Goal: Download file/media

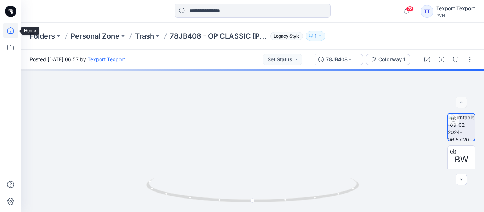
click at [12, 30] on icon at bounding box center [11, 31] width 16 height 16
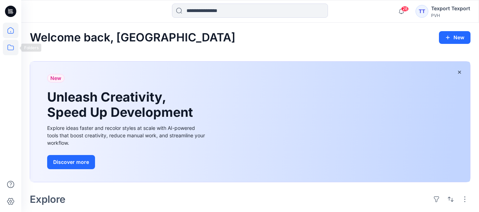
click at [12, 49] on icon at bounding box center [11, 48] width 16 height 16
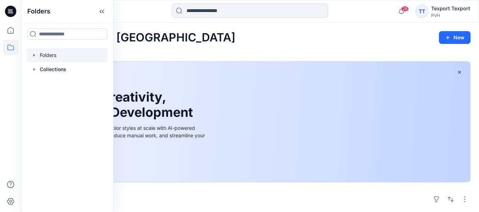
click at [51, 59] on div at bounding box center [67, 55] width 81 height 14
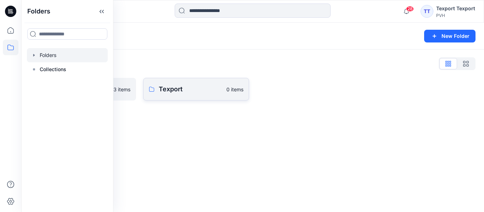
click at [177, 90] on p "Texport" at bounding box center [191, 89] width 64 height 10
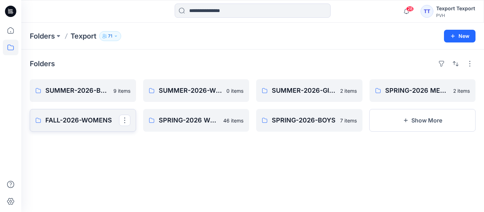
click at [68, 121] on p "FALL-2026-WOMENS" at bounding box center [82, 120] width 74 height 10
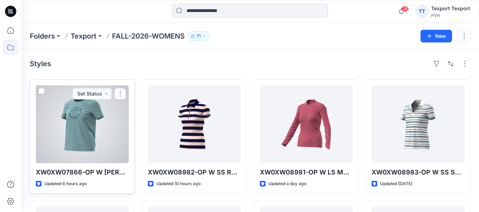
click at [82, 171] on p "XW0XW07866-OP W [PERSON_NAME] TEE-V01" at bounding box center [82, 173] width 93 height 10
click at [67, 130] on div at bounding box center [82, 124] width 93 height 78
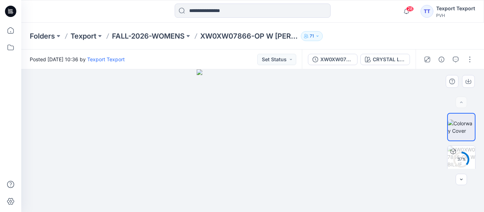
drag, startPoint x: 477, startPoint y: 138, endPoint x: 475, endPoint y: 163, distance: 24.9
click at [475, 163] on div "37 % BW" at bounding box center [461, 141] width 45 height 56
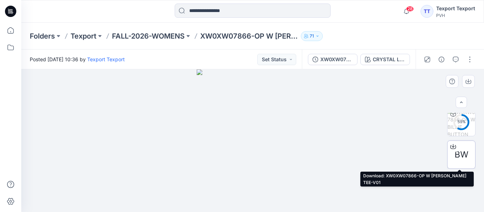
click at [458, 156] on span "BW" at bounding box center [461, 154] width 14 height 13
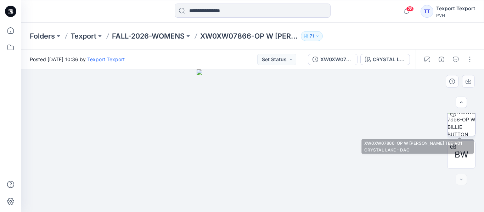
click at [455, 121] on img at bounding box center [461, 122] width 28 height 28
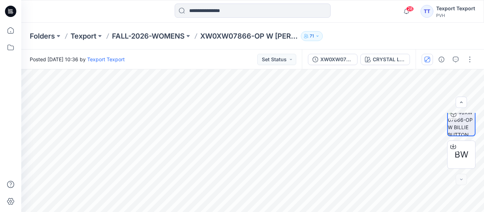
click at [425, 62] on icon "button" at bounding box center [427, 60] width 6 height 6
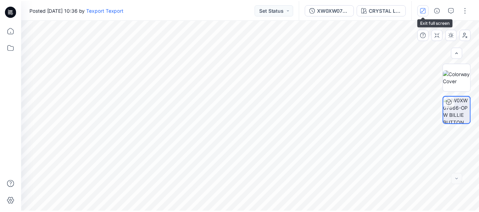
scroll to position [0, 0]
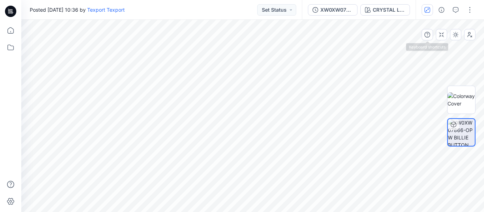
click at [427, 11] on icon "button" at bounding box center [427, 9] width 3 height 3
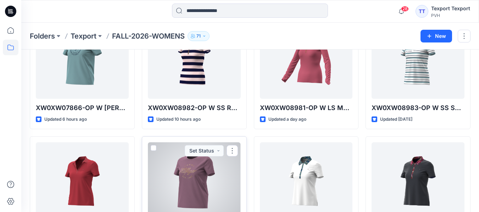
scroll to position [106, 0]
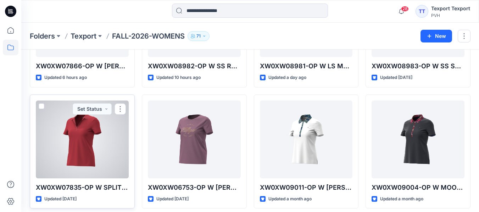
click at [94, 164] on div at bounding box center [82, 140] width 93 height 78
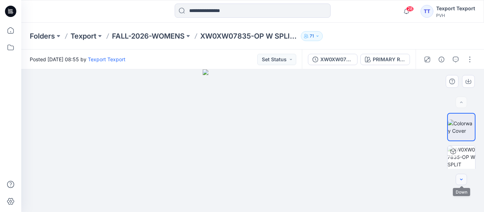
click at [461, 179] on icon "button" at bounding box center [461, 180] width 6 height 6
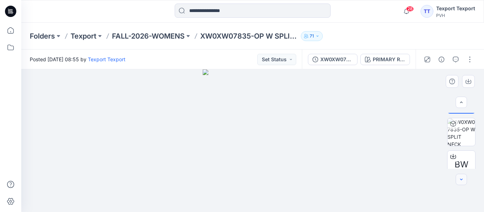
click at [461, 179] on icon "button" at bounding box center [461, 180] width 6 height 6
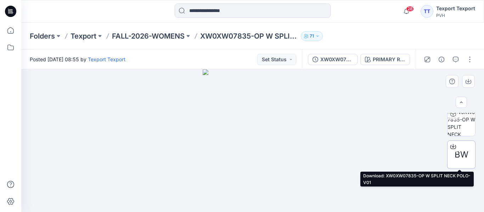
click at [458, 156] on span "BW" at bounding box center [461, 154] width 14 height 13
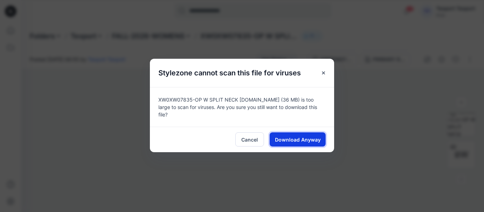
click at [292, 137] on span "Download Anyway" at bounding box center [298, 139] width 46 height 7
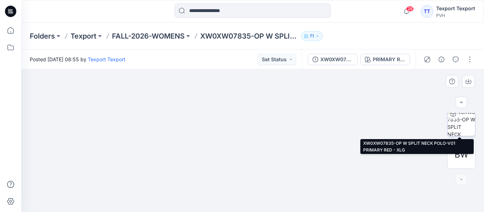
click at [456, 124] on img at bounding box center [461, 122] width 28 height 28
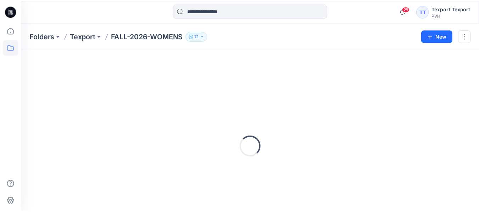
scroll to position [32, 0]
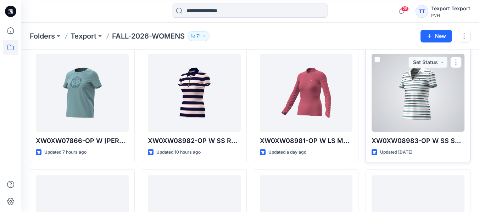
click at [408, 109] on div at bounding box center [417, 93] width 93 height 78
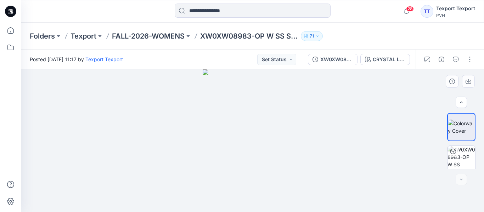
scroll to position [38, 0]
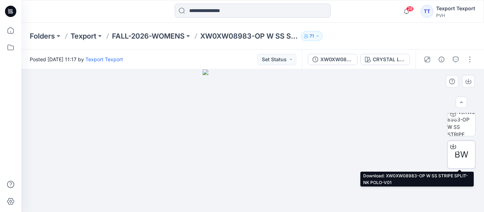
click at [462, 157] on span "BW" at bounding box center [461, 154] width 14 height 13
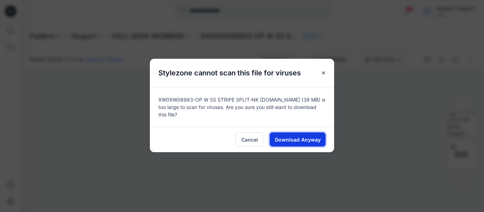
click at [304, 141] on span "Download Anyway" at bounding box center [298, 139] width 46 height 7
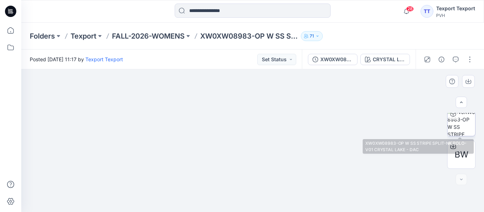
click at [465, 114] on img at bounding box center [461, 122] width 28 height 28
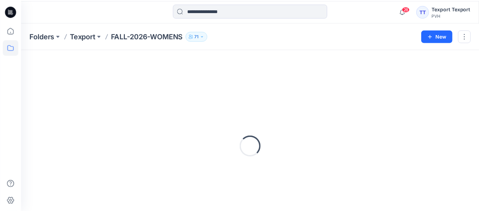
scroll to position [32, 0]
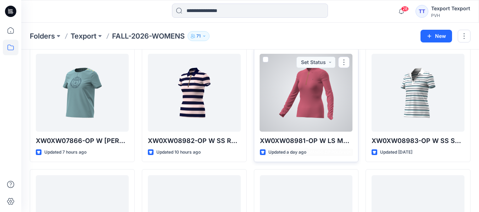
click at [307, 116] on div at bounding box center [306, 93] width 93 height 78
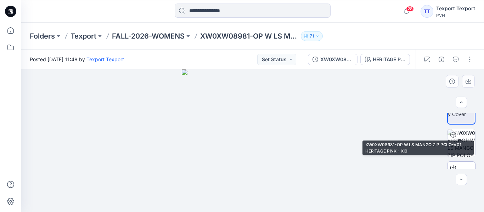
scroll to position [38, 0]
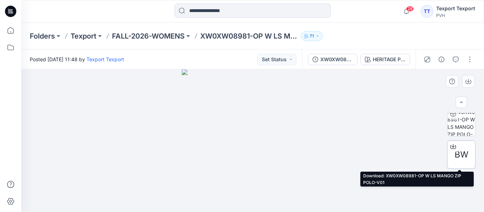
click at [462, 155] on span "BW" at bounding box center [461, 154] width 14 height 13
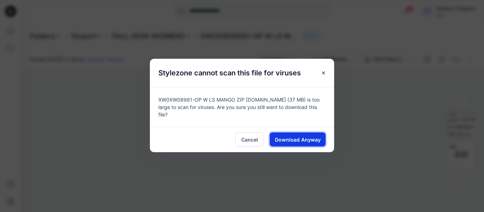
click at [301, 141] on button "Download Anyway" at bounding box center [298, 139] width 56 height 14
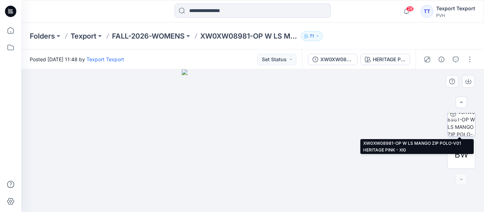
click at [463, 130] on img at bounding box center [461, 122] width 28 height 28
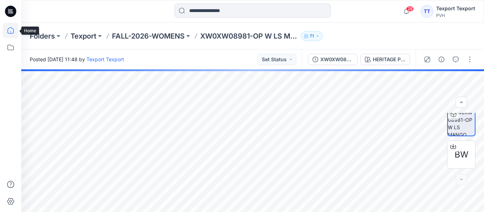
click at [7, 27] on icon at bounding box center [11, 31] width 16 height 16
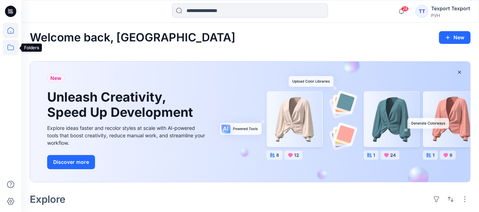
click at [12, 49] on icon at bounding box center [11, 48] width 16 height 16
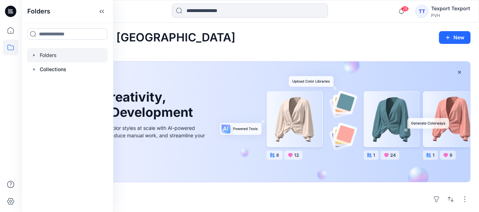
click at [61, 58] on div at bounding box center [67, 55] width 81 height 14
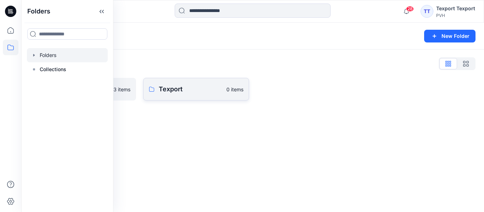
click at [177, 96] on link "Texport 0 items" at bounding box center [196, 89] width 106 height 23
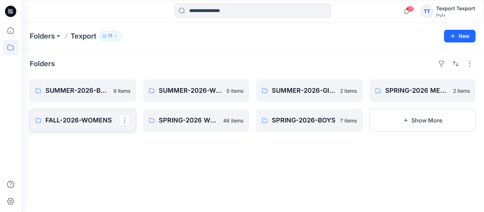
click at [69, 121] on p "FALL-2026-WOMENS" at bounding box center [82, 120] width 74 height 10
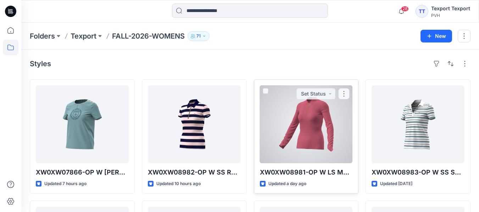
click at [304, 135] on div at bounding box center [306, 124] width 93 height 78
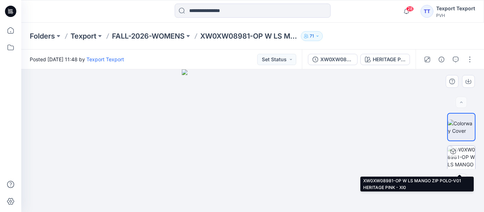
click at [473, 156] on img at bounding box center [461, 160] width 28 height 28
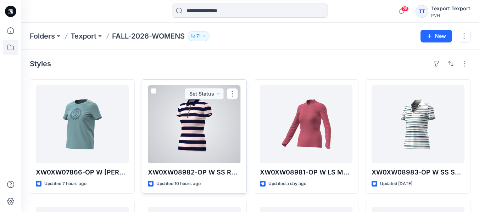
click at [205, 135] on div at bounding box center [194, 124] width 93 height 78
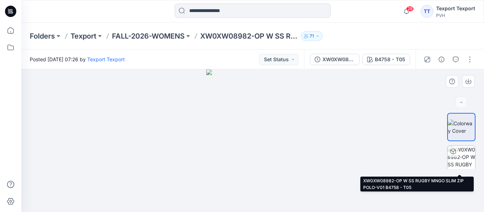
click at [460, 155] on img at bounding box center [461, 160] width 28 height 28
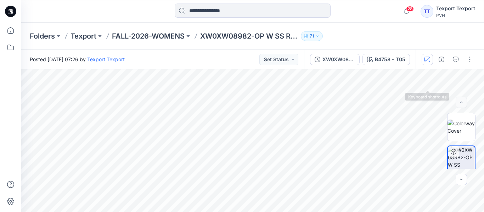
click at [426, 55] on button "button" at bounding box center [427, 59] width 11 height 11
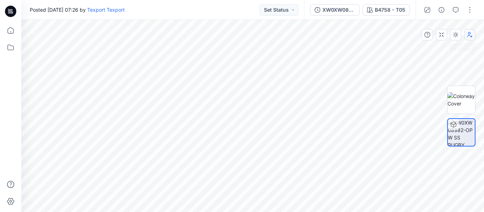
click at [470, 38] on button "button" at bounding box center [469, 34] width 11 height 11
click at [426, 6] on button "button" at bounding box center [427, 9] width 11 height 11
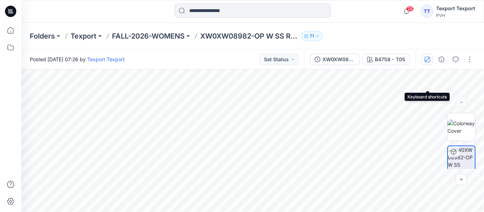
click at [429, 58] on icon "button" at bounding box center [427, 60] width 6 height 6
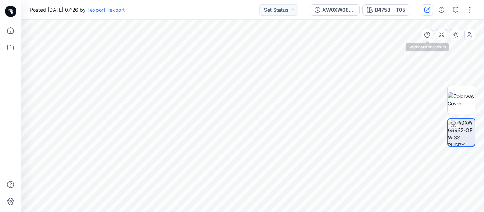
click at [428, 12] on icon "button" at bounding box center [427, 10] width 6 height 6
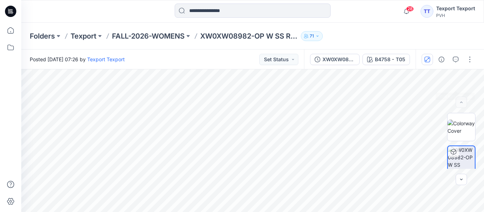
click at [432, 66] on div at bounding box center [448, 60] width 66 height 20
click at [426, 60] on icon "button" at bounding box center [427, 59] width 4 height 4
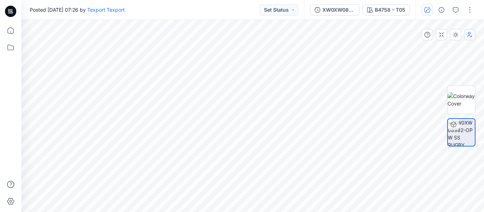
click at [471, 39] on button "button" at bounding box center [469, 34] width 11 height 11
click at [471, 38] on button "button" at bounding box center [469, 34] width 11 height 11
click at [469, 36] on icon "button" at bounding box center [470, 35] width 6 height 6
click at [468, 33] on icon "button" at bounding box center [470, 35] width 6 height 6
